Goal: Transaction & Acquisition: Subscribe to service/newsletter

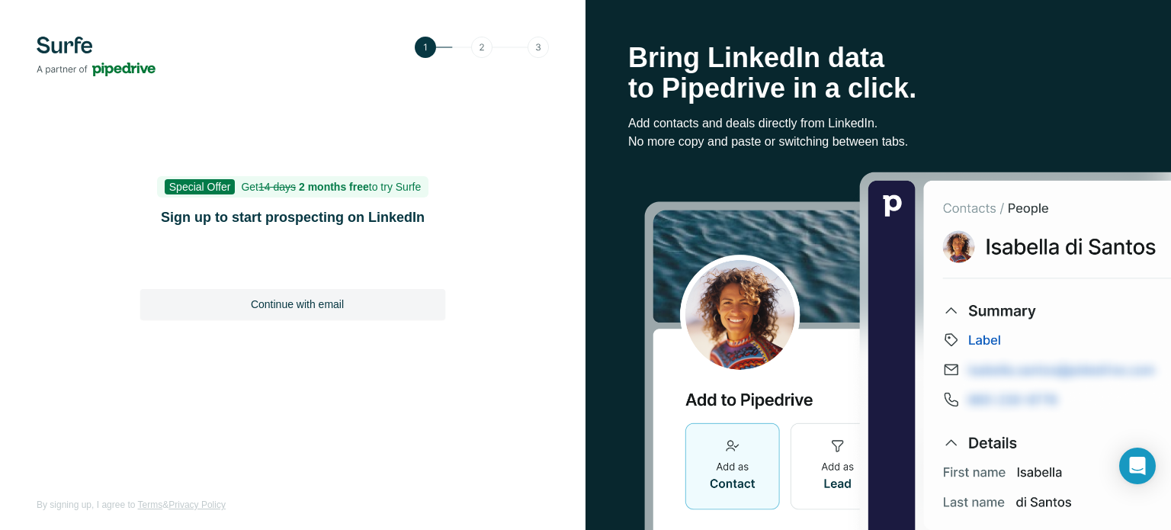
click at [480, 42] on img at bounding box center [482, 47] width 134 height 21
click at [424, 46] on img at bounding box center [482, 47] width 134 height 21
click at [192, 182] on span "Special Offer" at bounding box center [200, 186] width 71 height 15
click at [68, 47] on img at bounding box center [96, 57] width 119 height 40
click at [485, 47] on img at bounding box center [482, 47] width 134 height 21
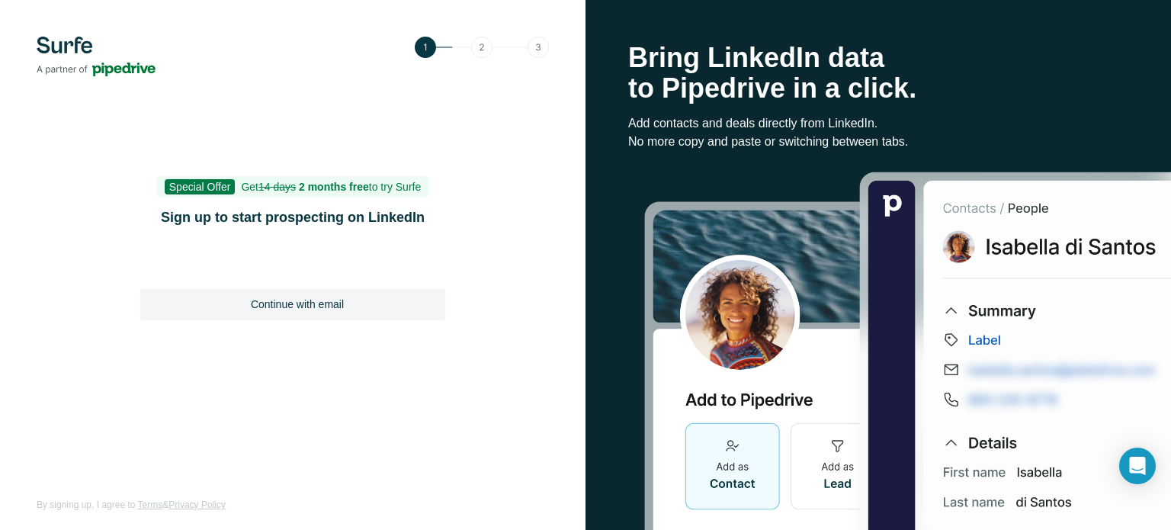
click at [58, 47] on img at bounding box center [96, 57] width 119 height 40
click at [195, 186] on span "Special Offer" at bounding box center [200, 186] width 71 height 15
click at [75, 50] on img at bounding box center [96, 57] width 119 height 40
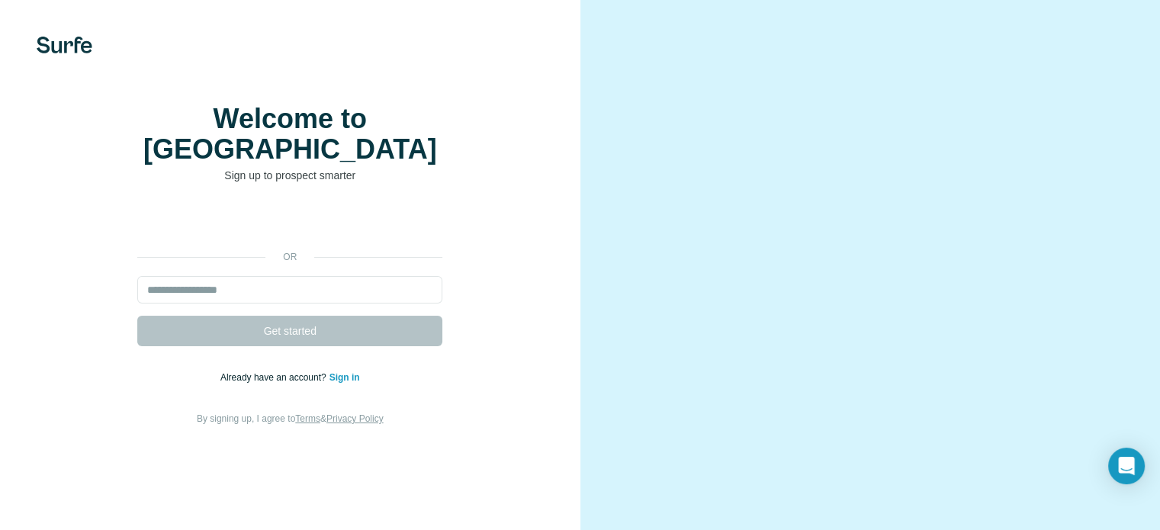
click at [265, 165] on h1 "Welcome to [GEOGRAPHIC_DATA]" at bounding box center [289, 134] width 305 height 61
click at [51, 54] on div "Welcome to Surfe Sign up to prospect smarter or Get started Already have an acc…" at bounding box center [290, 265] width 580 height 531
drag, startPoint x: 54, startPoint y: 50, endPoint x: 60, endPoint y: 40, distance: 11.6
click at [54, 49] on img at bounding box center [65, 45] width 56 height 17
click at [61, 34] on div "Welcome to Surfe Sign up to prospect smarter or Get started Already have an acc…" at bounding box center [290, 265] width 580 height 531
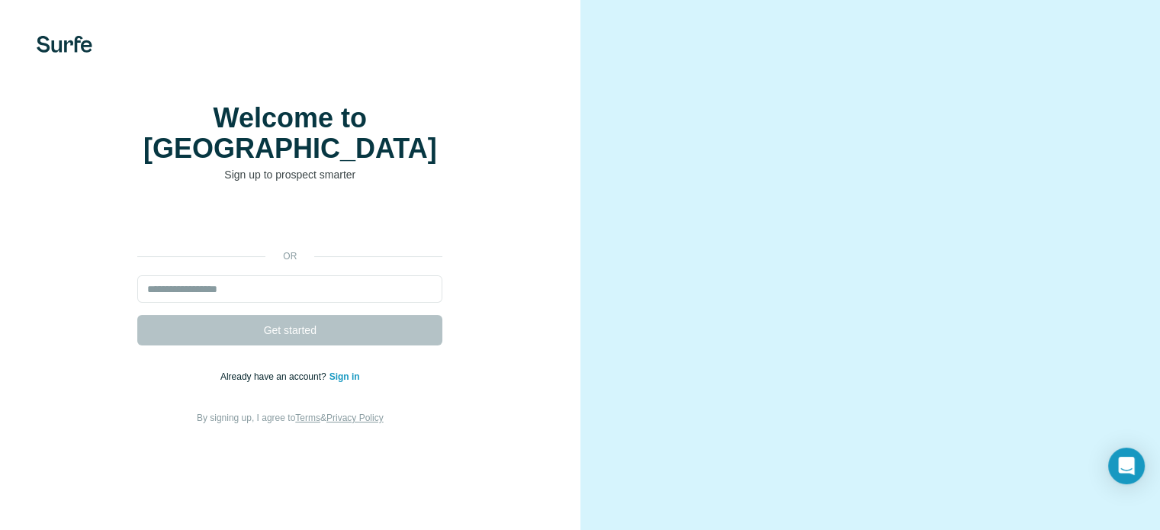
scroll to position [95, 0]
